Goal: Transaction & Acquisition: Subscribe to service/newsletter

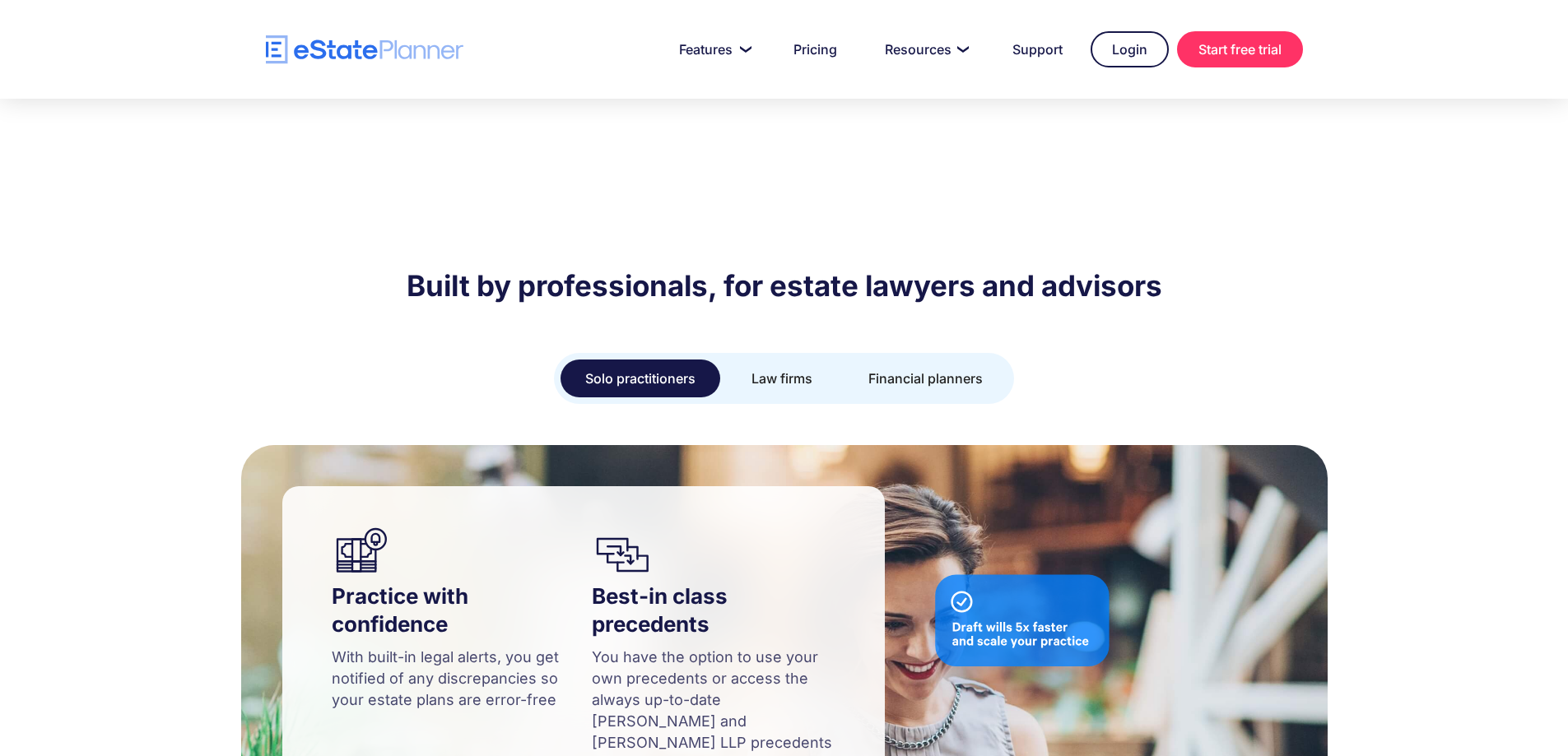
scroll to position [1234, 0]
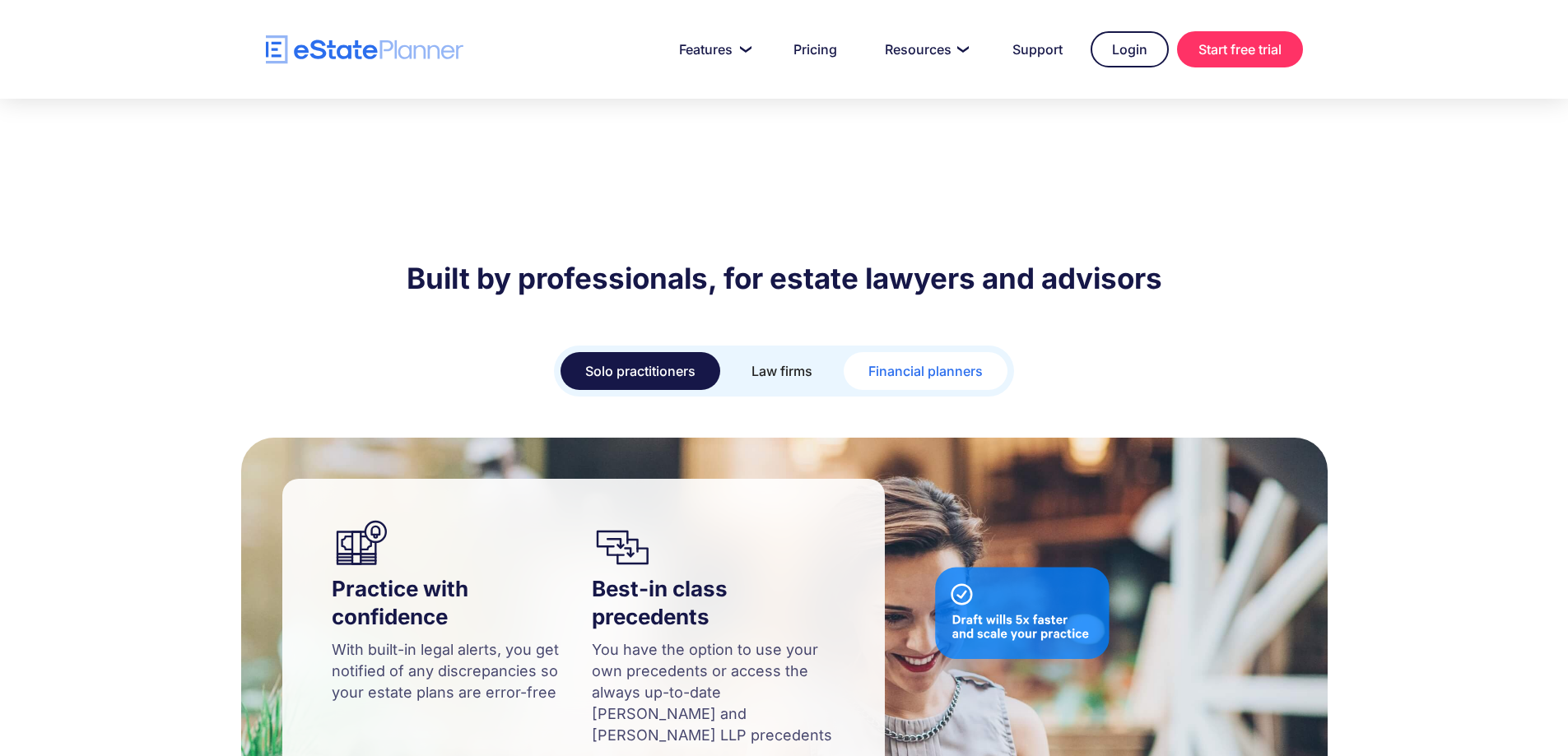
click at [964, 360] on div "Financial planners" at bounding box center [925, 371] width 114 height 23
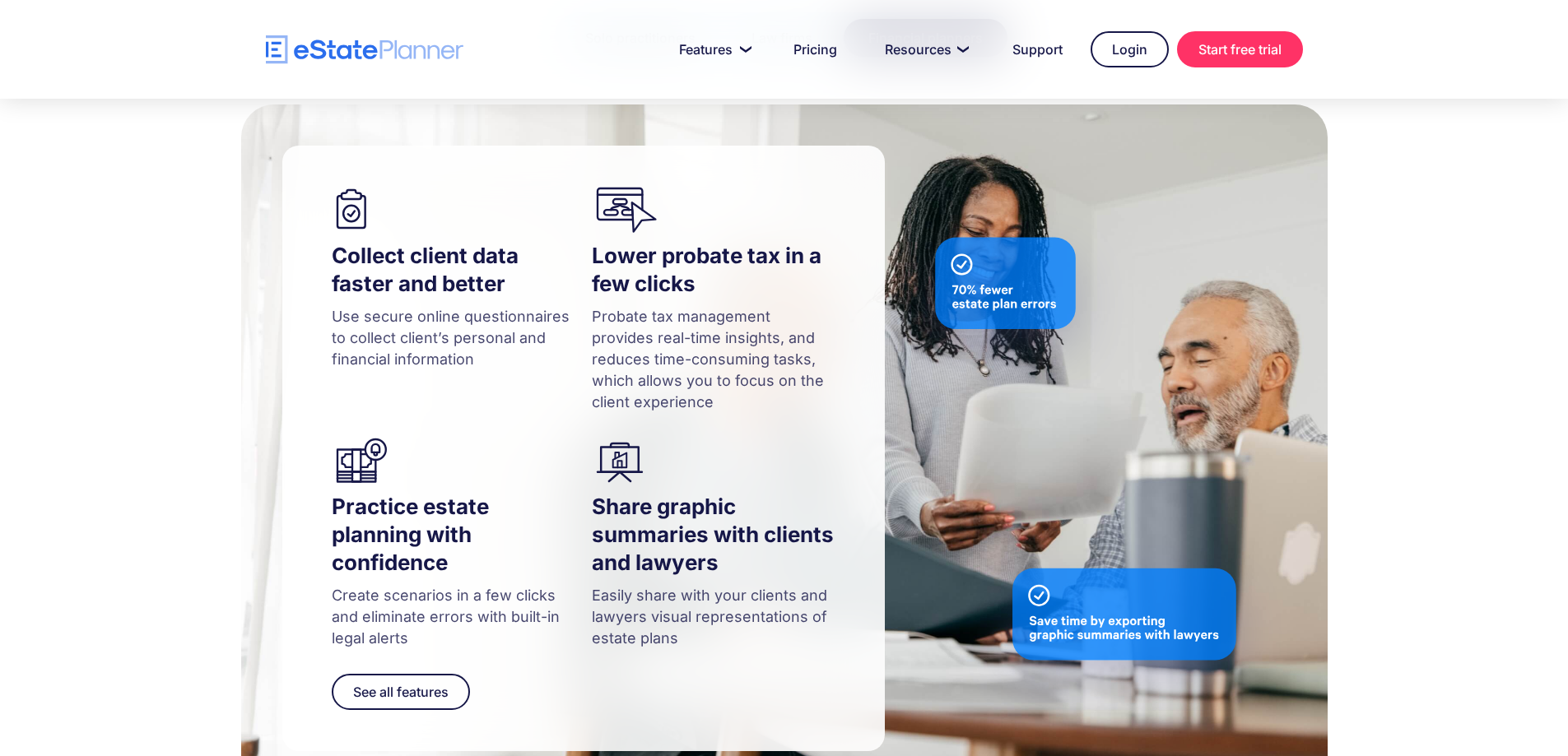
scroll to position [1563, 0]
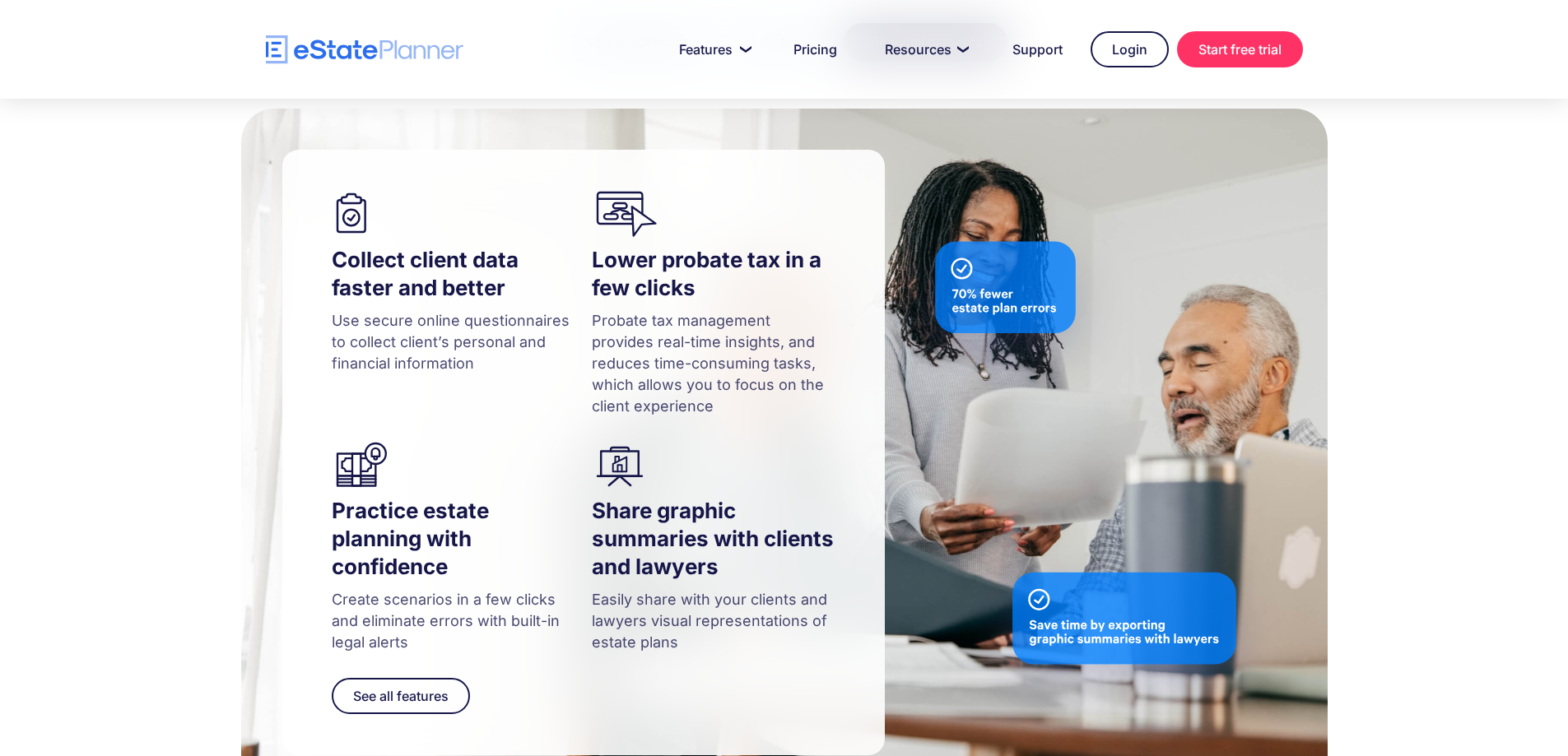
click at [352, 191] on img at bounding box center [434, 215] width 206 height 47
click at [373, 246] on h4 "Collect client data faster and better" at bounding box center [452, 274] width 243 height 56
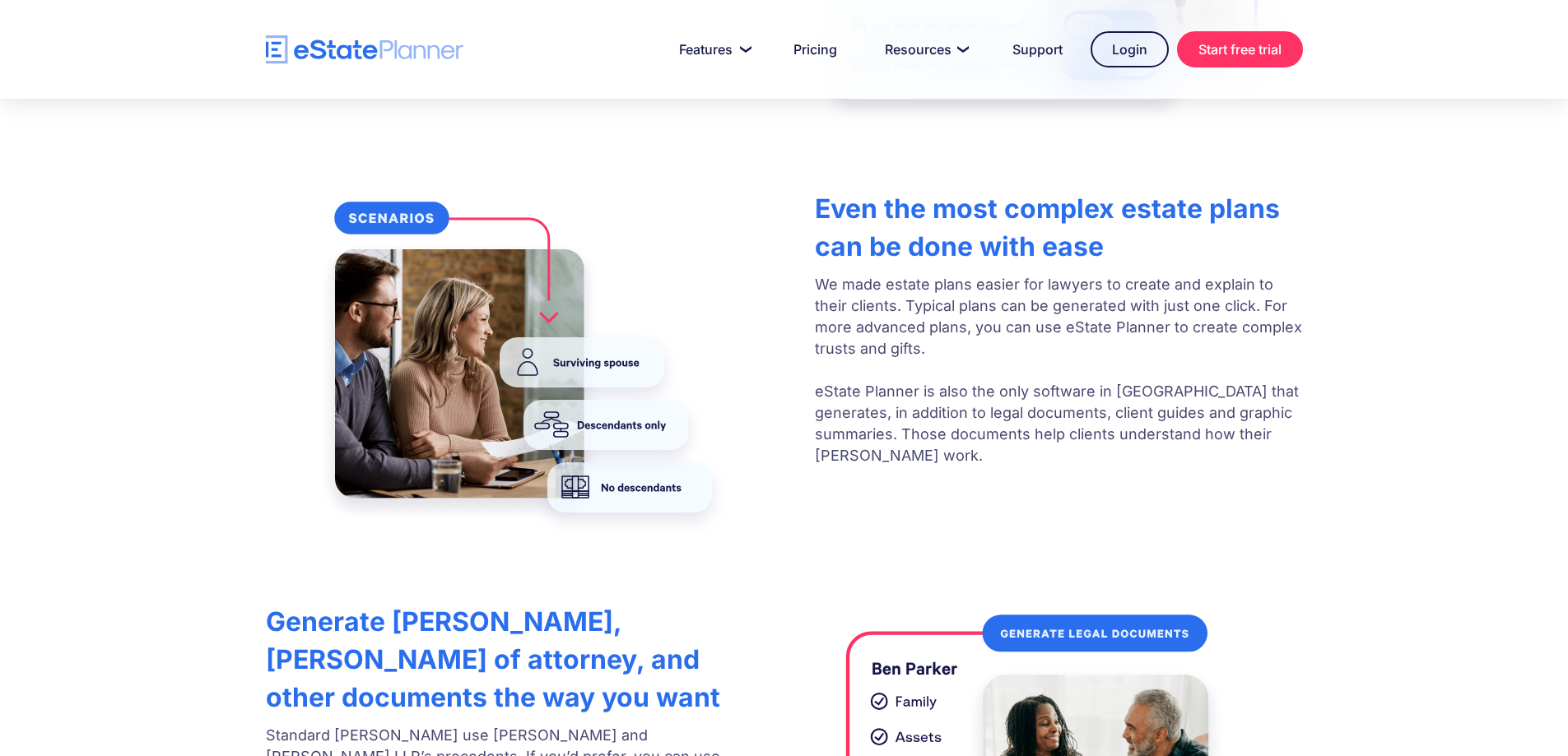
scroll to position [2865, 0]
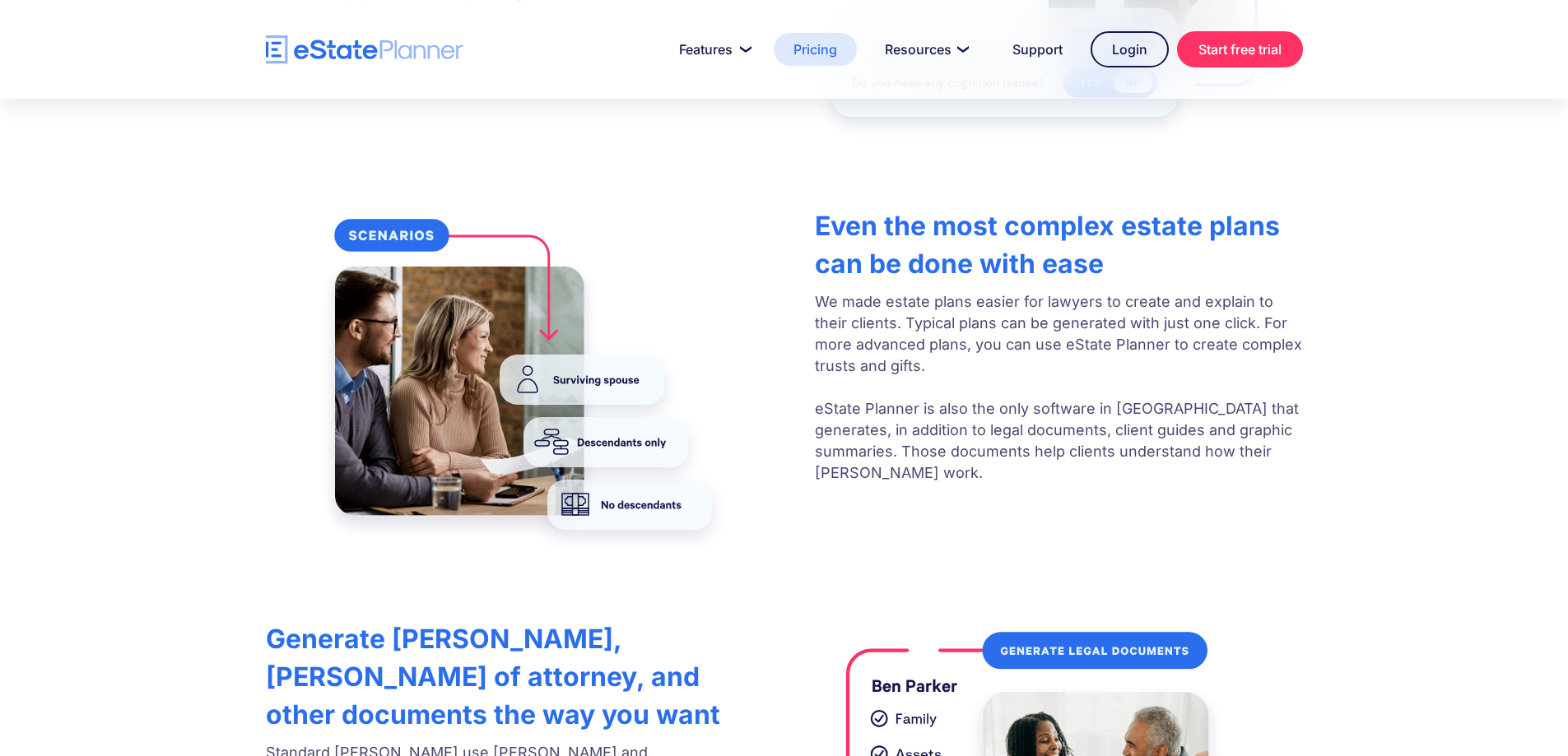
click at [801, 47] on link "Pricing" at bounding box center [815, 48] width 83 height 33
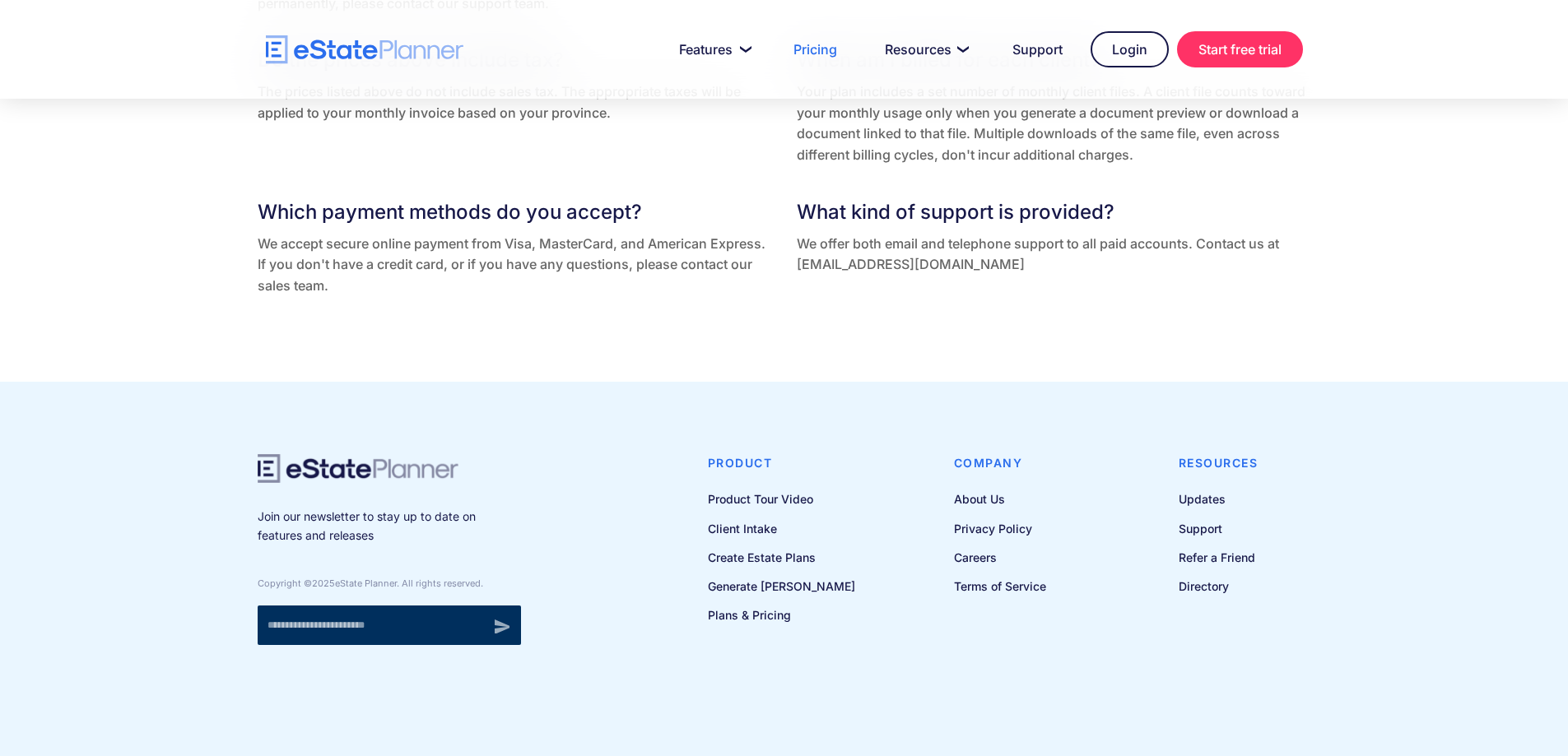
scroll to position [3588, 0]
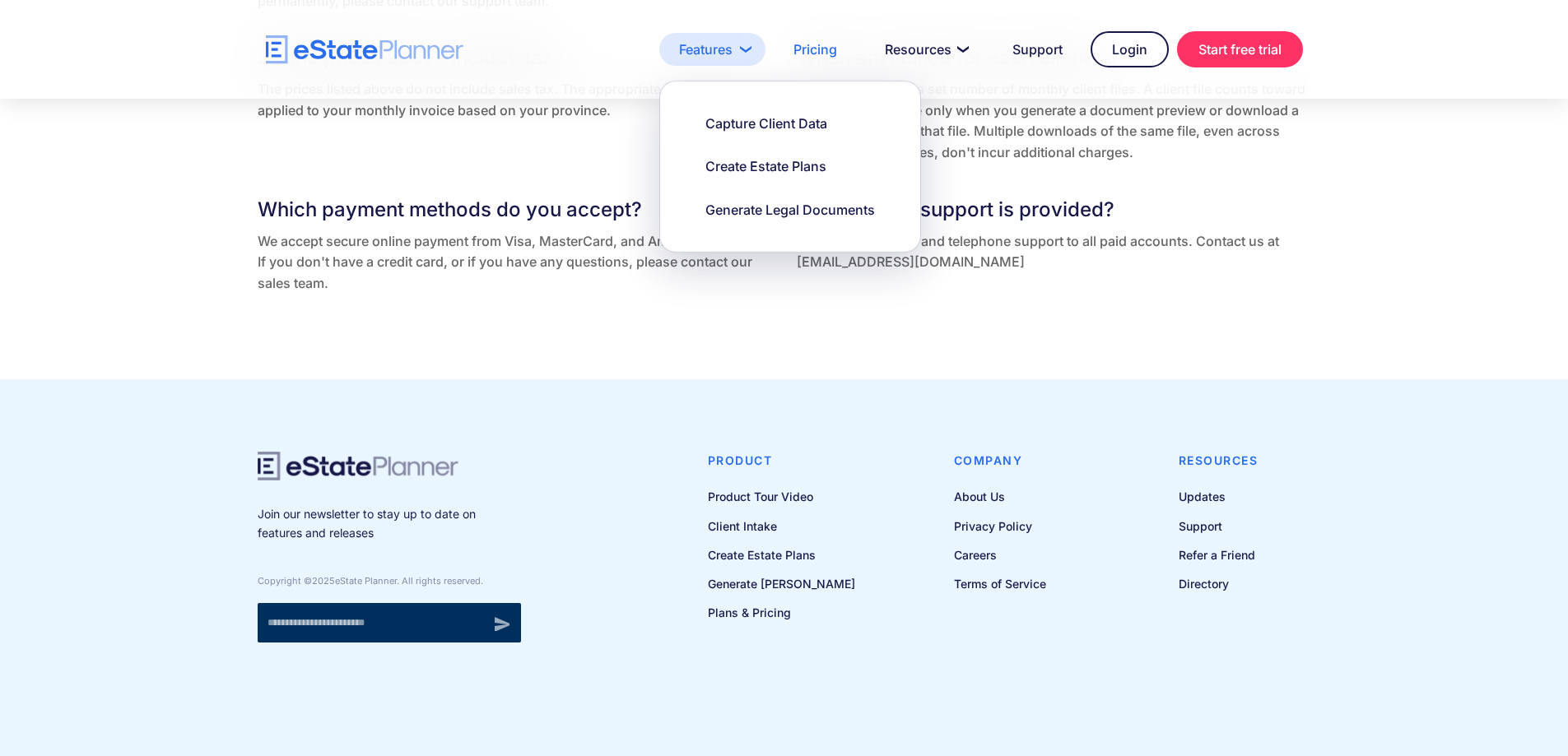
click at [709, 42] on link "Features" at bounding box center [713, 48] width 106 height 33
